Goal: Use online tool/utility: Utilize a website feature to perform a specific function

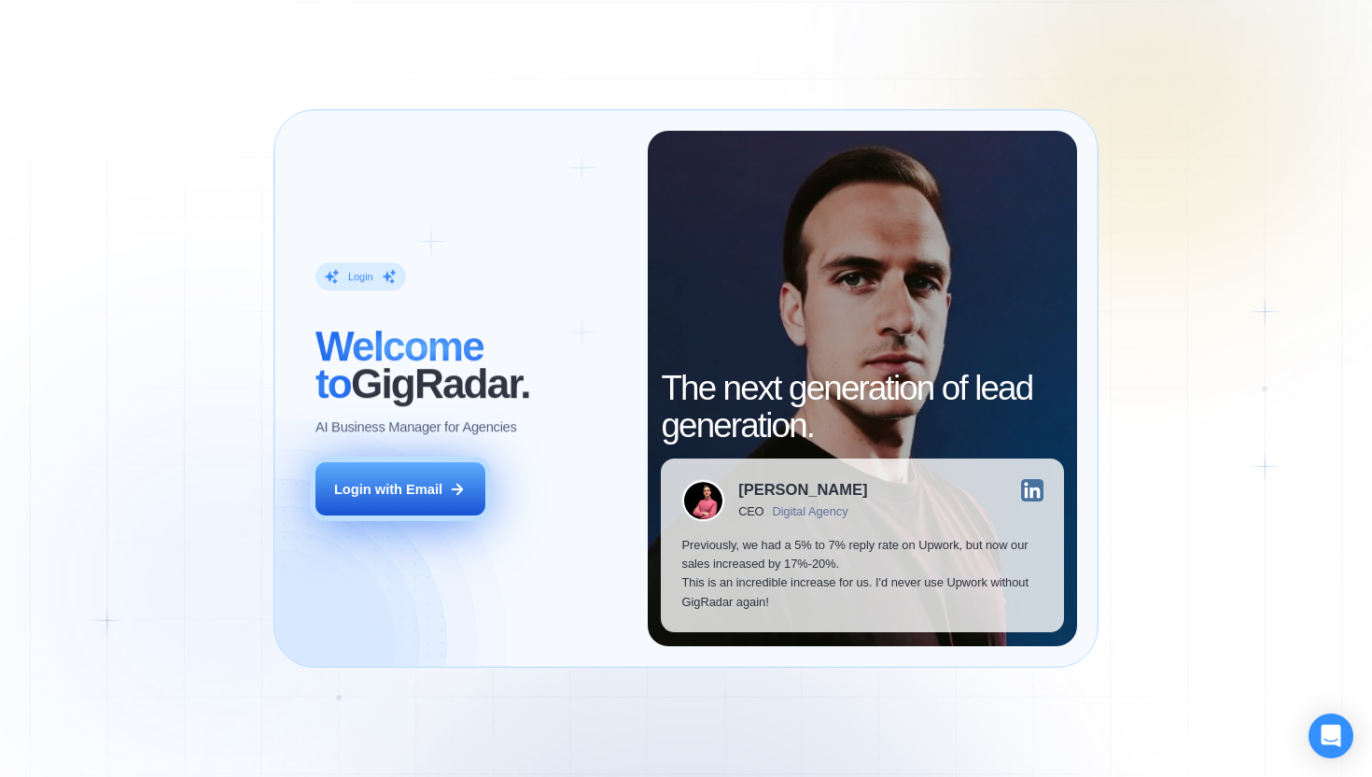
click at [415, 501] on button "Login with Email" at bounding box center [401, 488] width 170 height 53
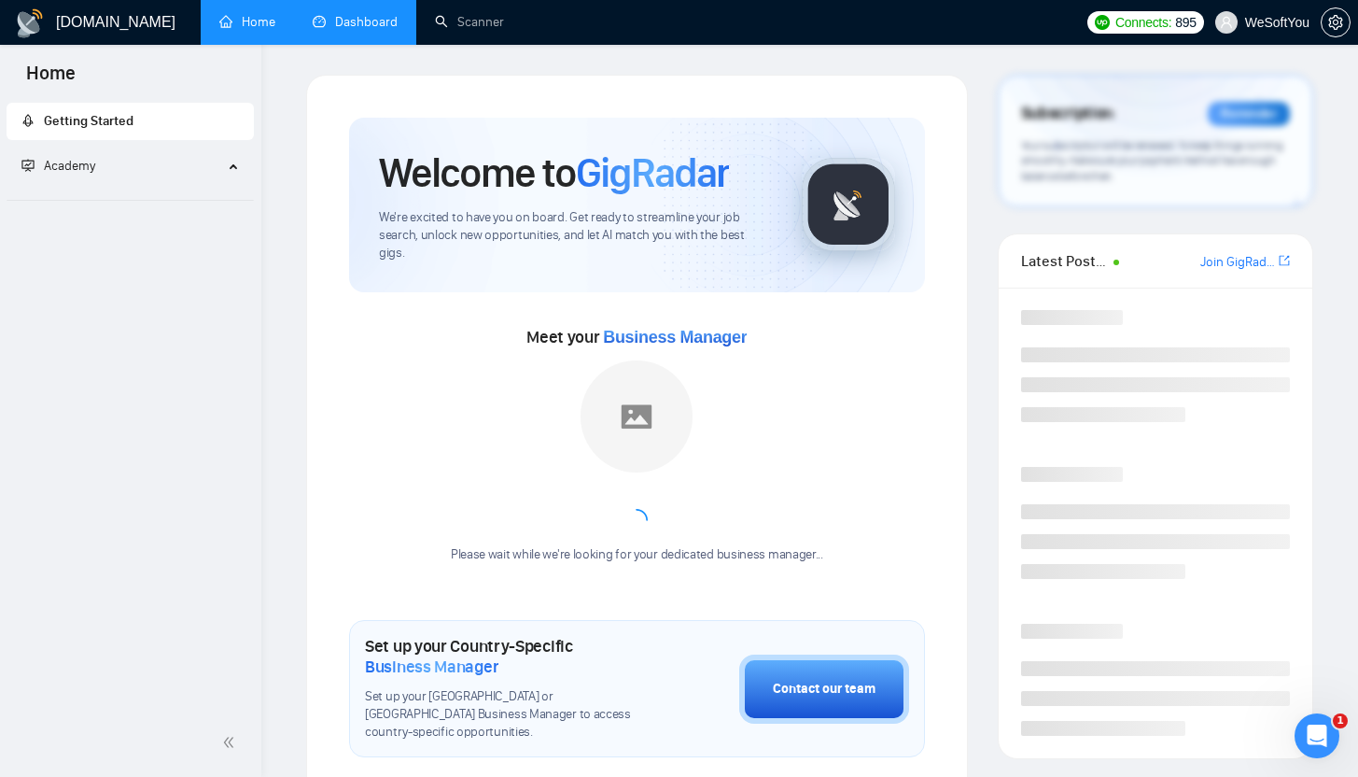
click at [383, 18] on link "Dashboard" at bounding box center [355, 22] width 85 height 16
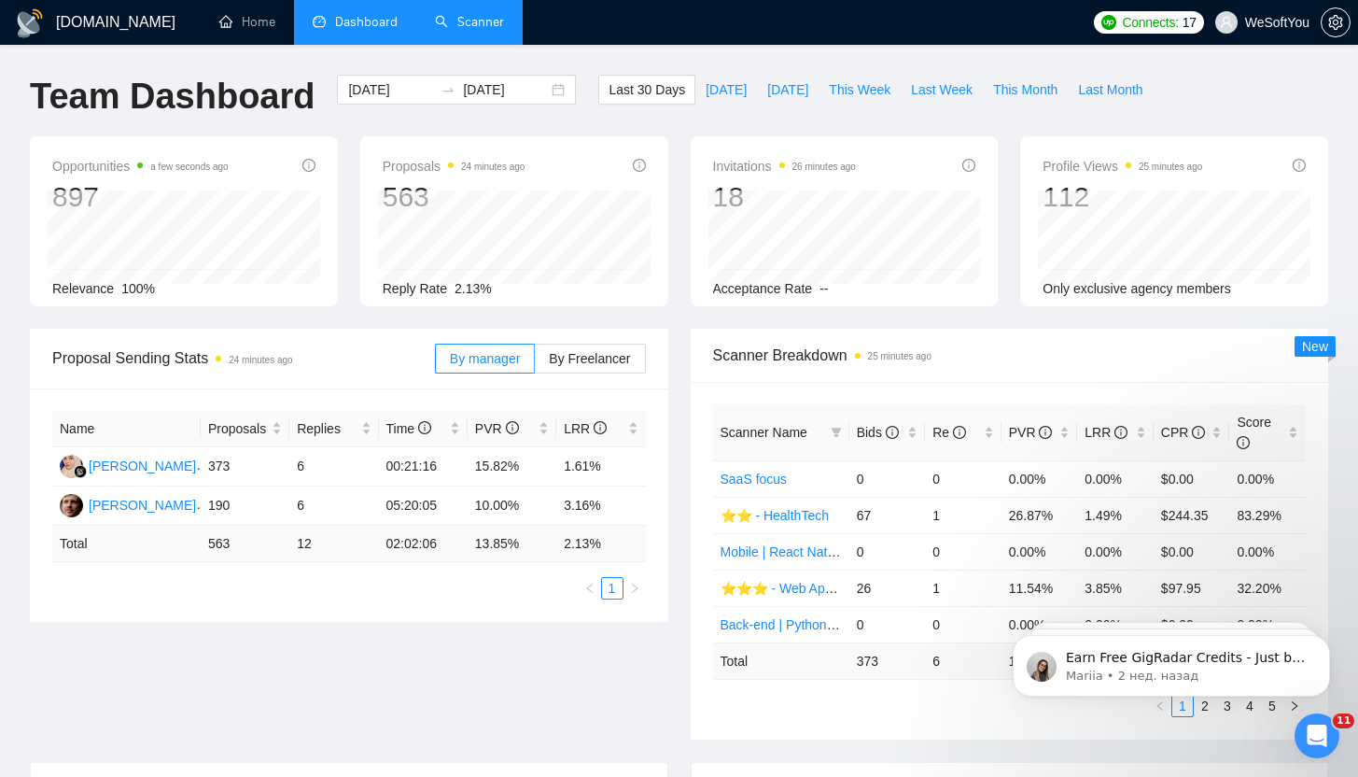
click at [474, 30] on link "Scanner" at bounding box center [469, 22] width 69 height 16
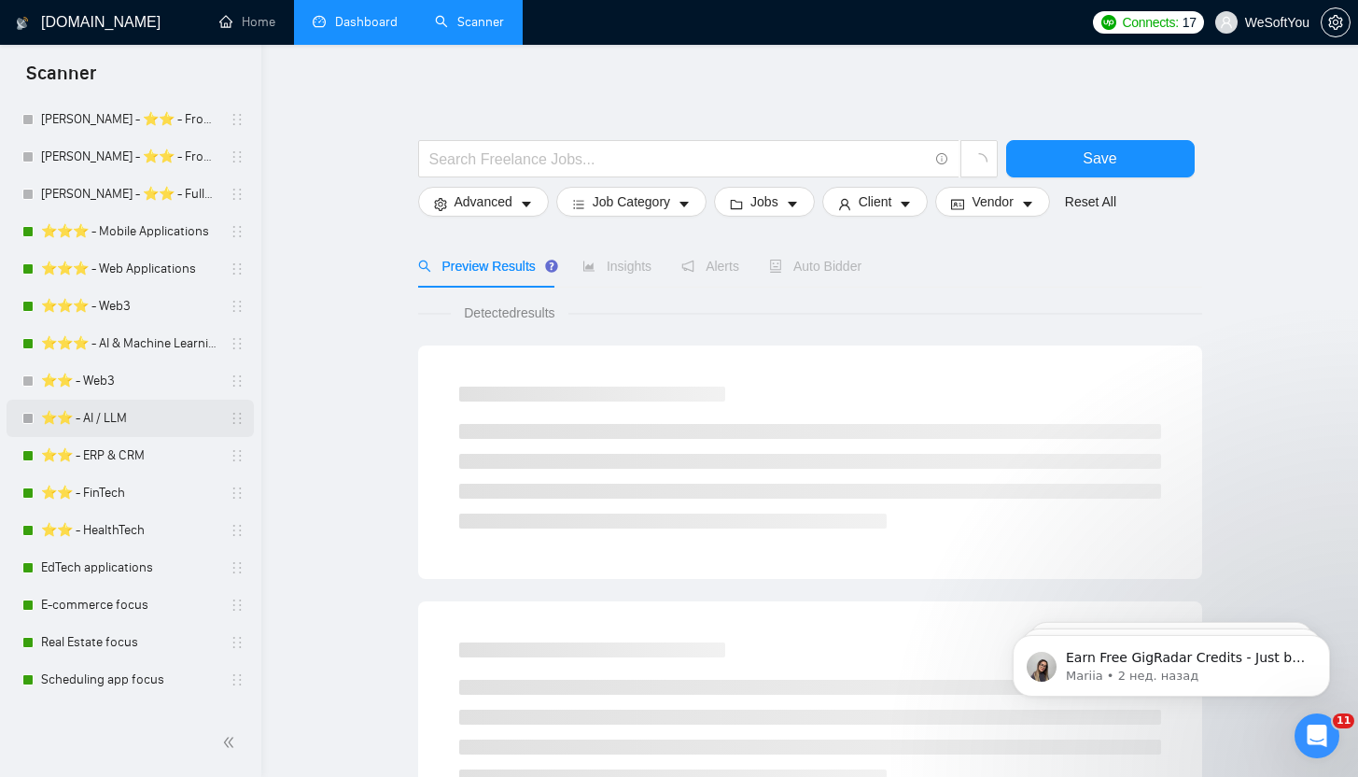
scroll to position [250, 0]
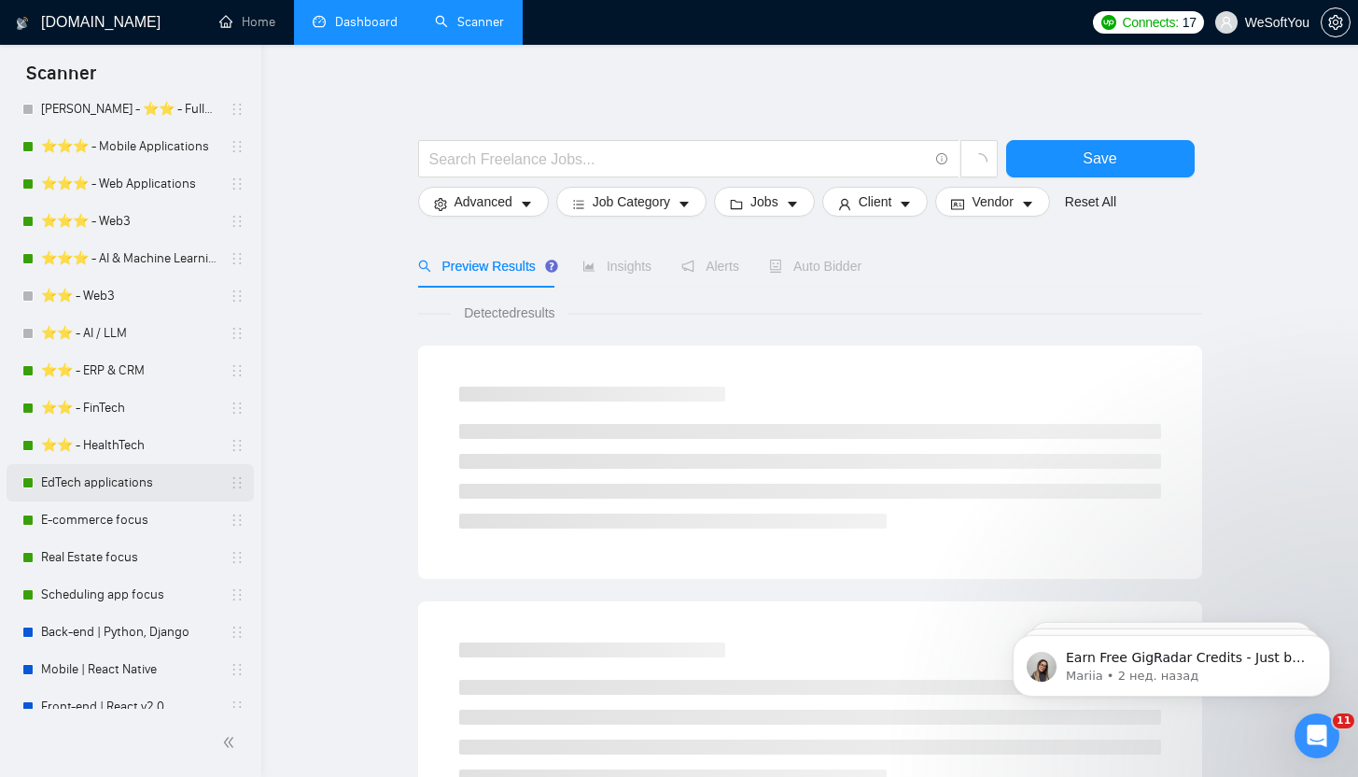
click at [103, 477] on link "EdTech applications" at bounding box center [129, 482] width 177 height 37
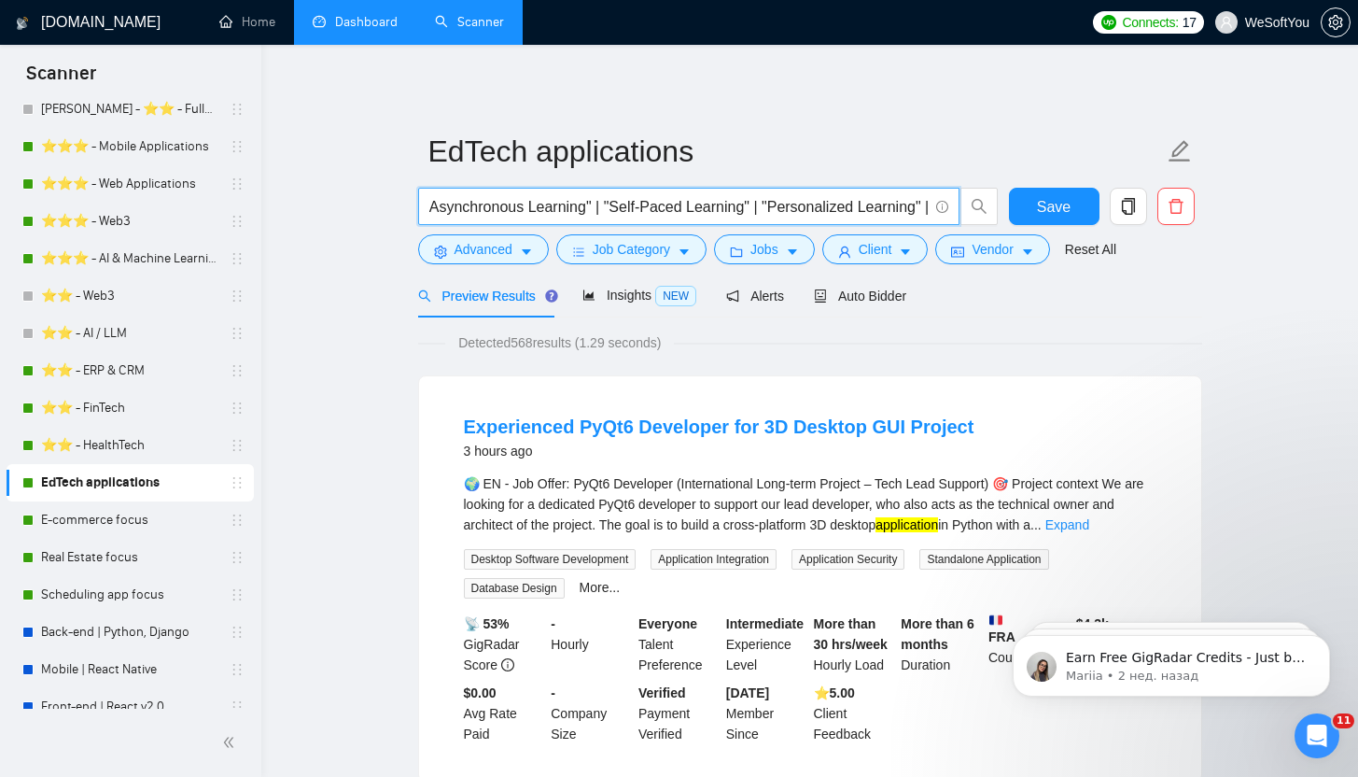
drag, startPoint x: 554, startPoint y: 210, endPoint x: 952, endPoint y: 194, distance: 399.0
click at [952, 194] on span "(app | platform | website | site | solution | application ) (course | EdTech | …" at bounding box center [688, 206] width 541 height 37
click at [752, 207] on input "(app | platform | website | site | solution | application ) (course | EdTech | …" at bounding box center [678, 206] width 499 height 23
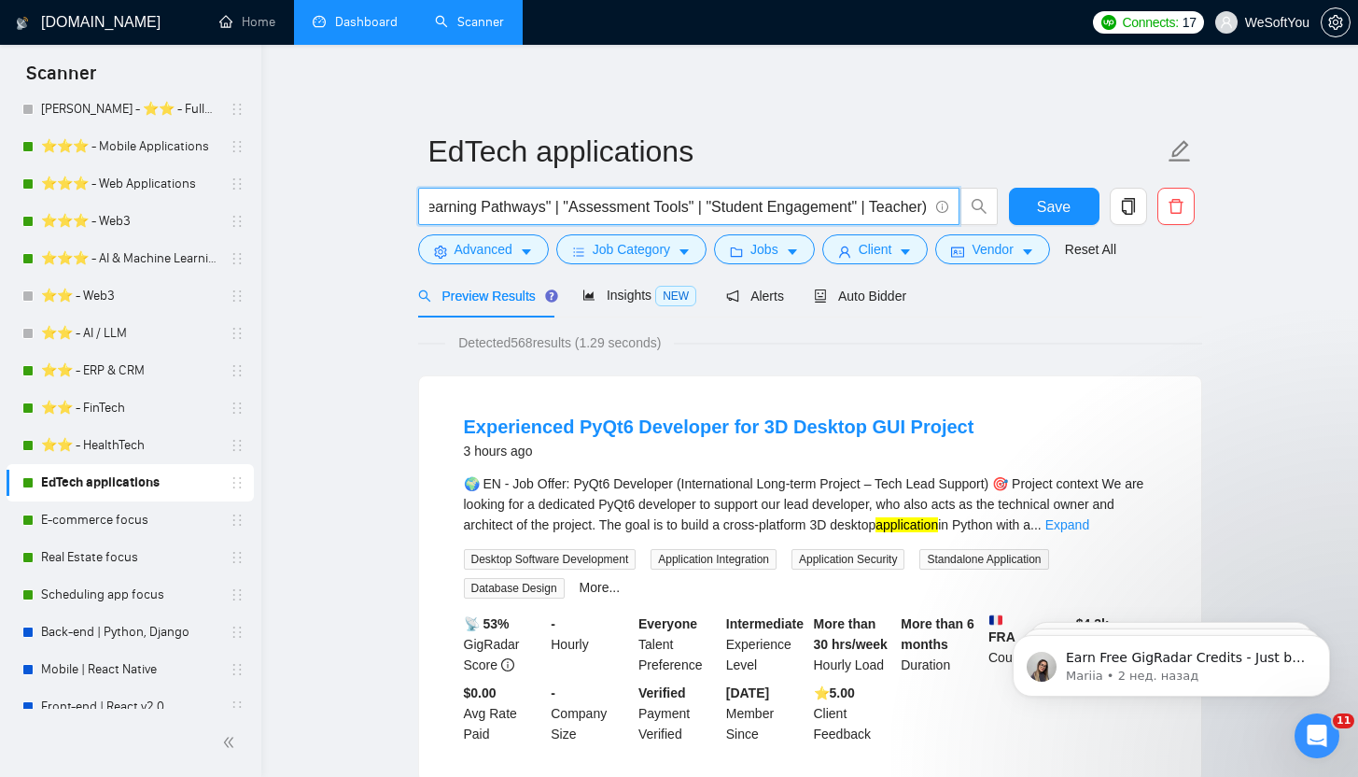
drag, startPoint x: 631, startPoint y: 208, endPoint x: 1004, endPoint y: 203, distance: 372.5
click at [1004, 203] on div "(app | platform | website | site | solution | application ) (course | EdTech | …" at bounding box center [807, 211] width 784 height 47
click at [706, 204] on input "(app | platform | website | site | solution | application ) (course | EdTech | …" at bounding box center [678, 206] width 499 height 23
drag, startPoint x: 569, startPoint y: 208, endPoint x: 430, endPoint y: 196, distance: 139.6
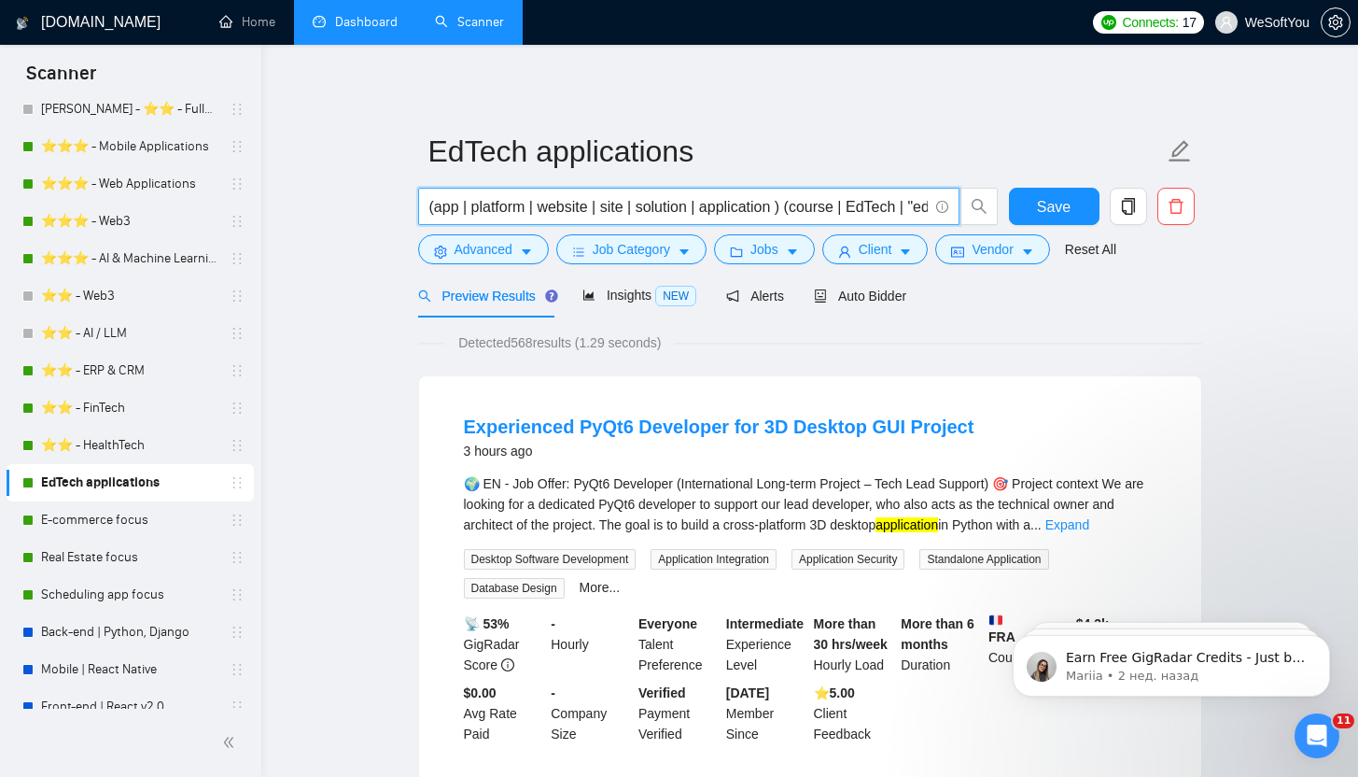
drag, startPoint x: 429, startPoint y: 206, endPoint x: 901, endPoint y: 216, distance: 471.6
click at [901, 216] on input "(app | platform | website | site | solution | application ) (course | EdTech | …" at bounding box center [678, 206] width 499 height 23
